Goal: Transaction & Acquisition: Purchase product/service

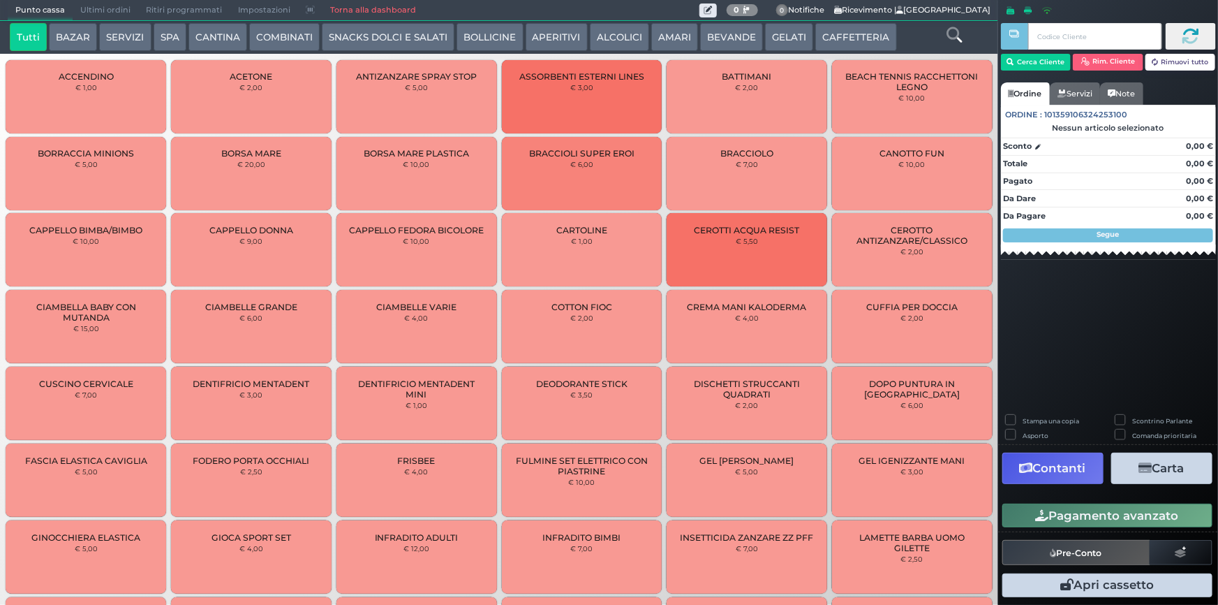
click at [700, 41] on button "BEVANDE" at bounding box center [731, 37] width 63 height 28
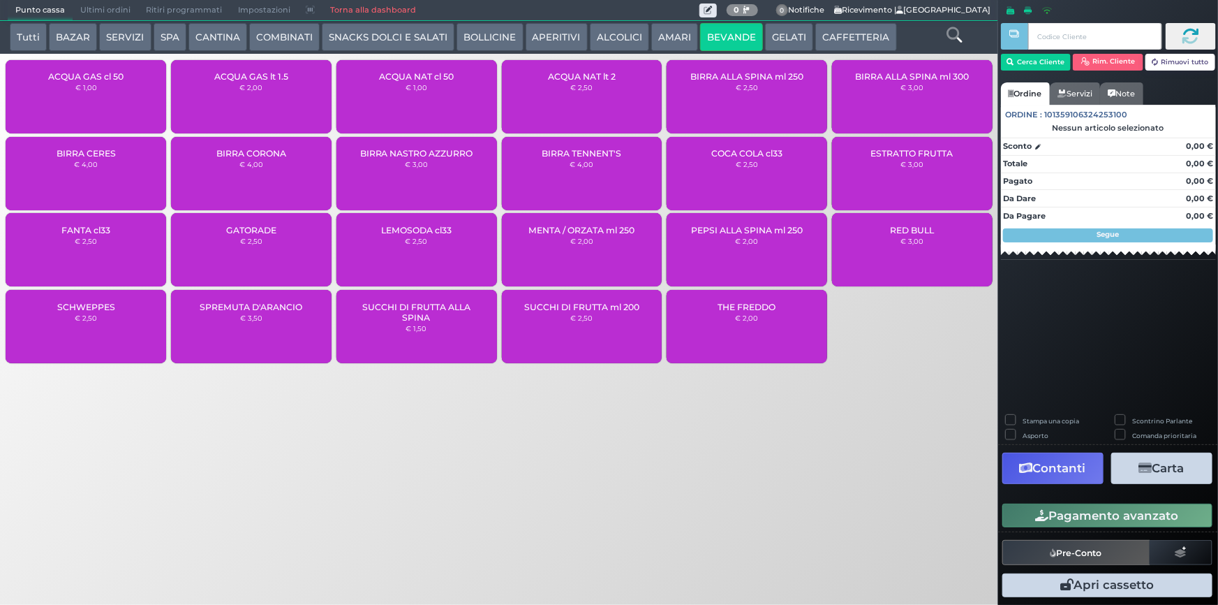
click at [574, 102] on div "ACQUA NAT lt 2 € 2,50" at bounding box center [582, 96] width 161 height 73
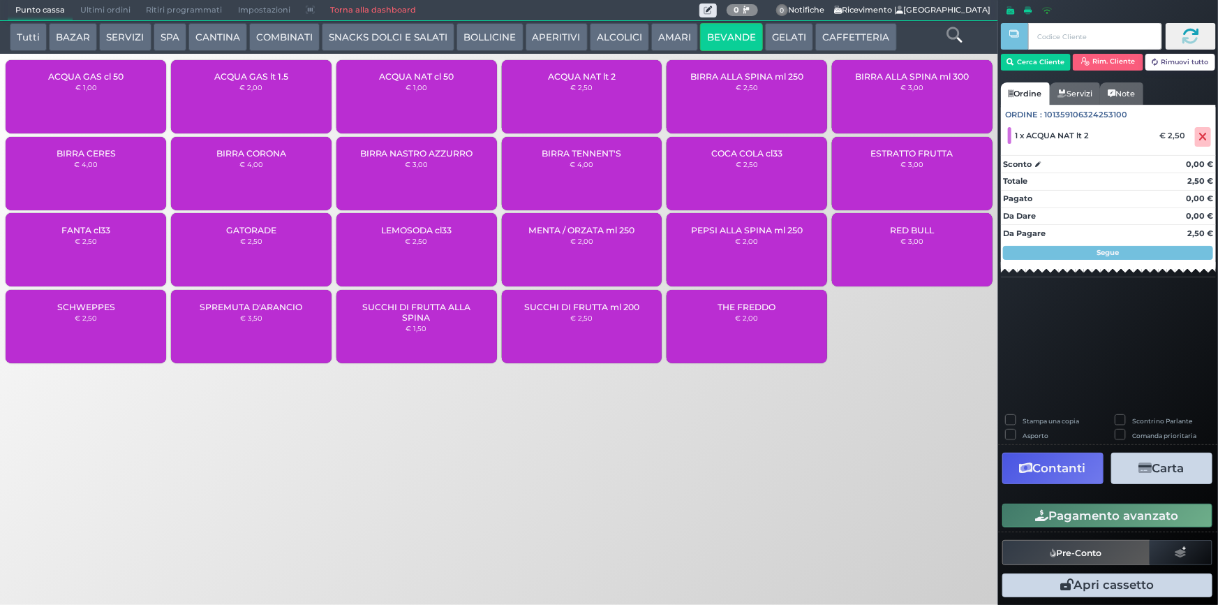
click at [1160, 515] on button "Pagamento avanzato" at bounding box center [1108, 515] width 210 height 24
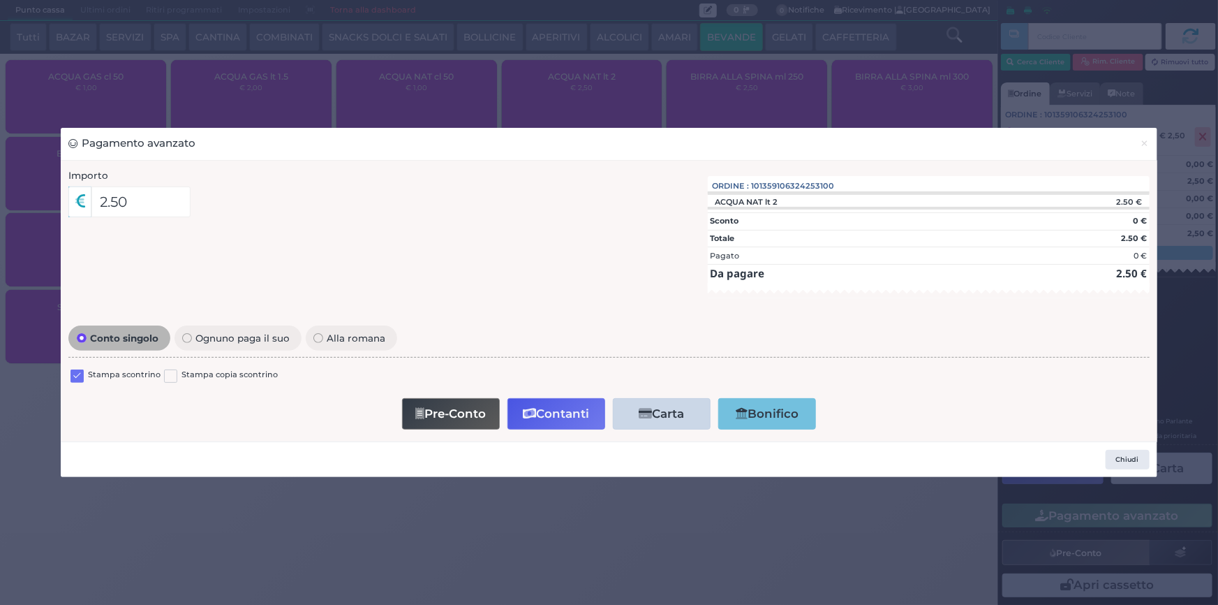
click at [80, 374] on label at bounding box center [77, 375] width 13 height 13
click at [0, 0] on input "checkbox" at bounding box center [0, 0] width 0 height 0
click at [556, 416] on button "Contanti" at bounding box center [557, 413] width 98 height 31
